Goal: Navigation & Orientation: Find specific page/section

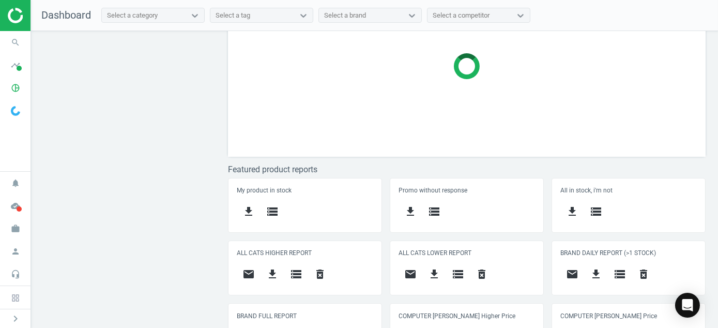
scroll to position [356, 0]
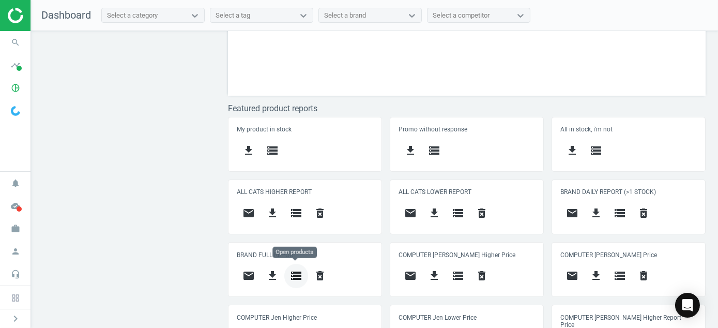
click at [296, 274] on icon "storage" at bounding box center [296, 275] width 12 height 12
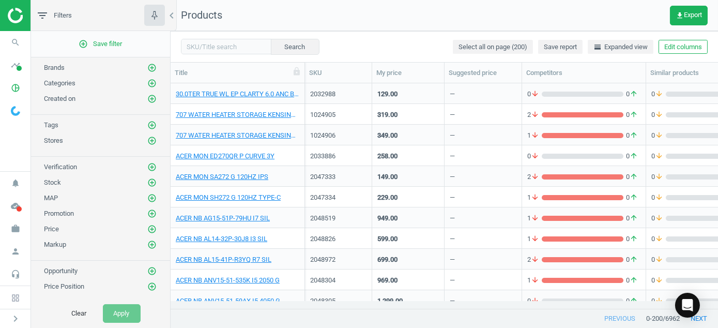
click at [20, 17] on img at bounding box center [44, 16] width 73 height 16
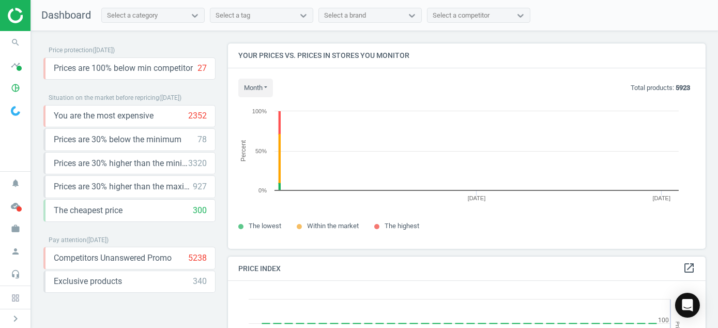
scroll to position [220, 486]
